Goal: Task Accomplishment & Management: Complete application form

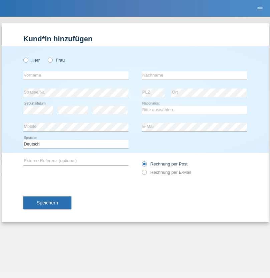
radio input "true"
click at [76, 75] on input "text" at bounding box center [75, 75] width 105 height 8
type input "Knemeyer"
click at [194, 75] on input "text" at bounding box center [194, 75] width 105 height 8
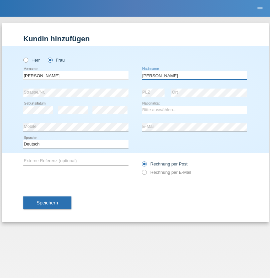
type input "Jessica"
select select "CH"
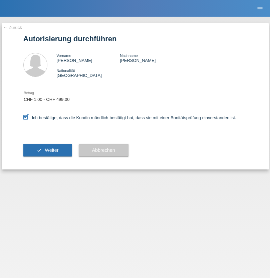
select select "1"
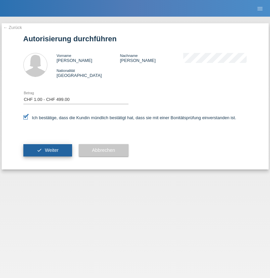
click at [47, 150] on span "Weiter" at bounding box center [52, 150] width 14 height 5
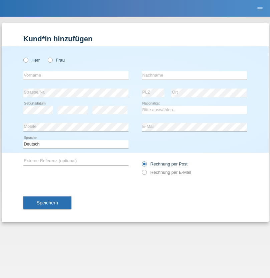
radio input "true"
click at [76, 75] on input "text" at bounding box center [75, 75] width 105 height 8
type input "Christian"
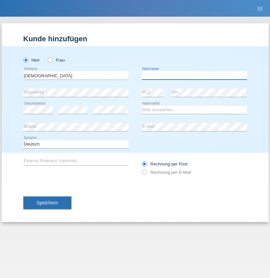
click at [194, 75] on input "text" at bounding box center [194, 75] width 105 height 8
type input "Münger polanco"
select select "CH"
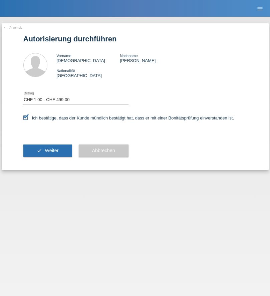
select select "1"
click at [47, 150] on span "Weiter" at bounding box center [52, 150] width 14 height 5
